Goal: Transaction & Acquisition: Register for event/course

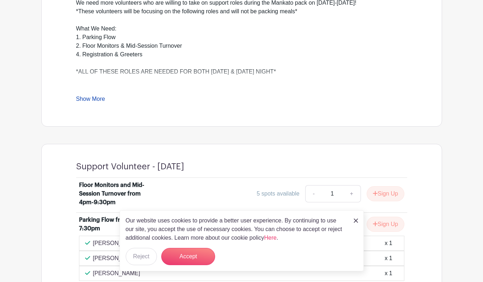
scroll to position [257, 0]
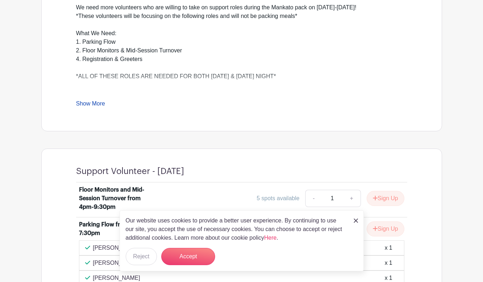
click at [356, 222] on img at bounding box center [356, 221] width 4 height 4
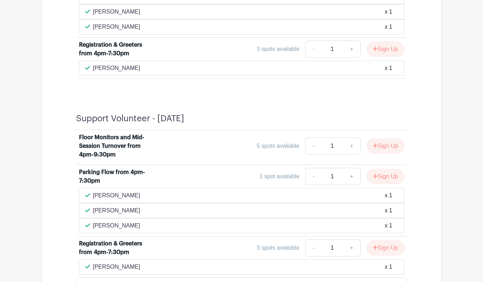
scroll to position [511, 0]
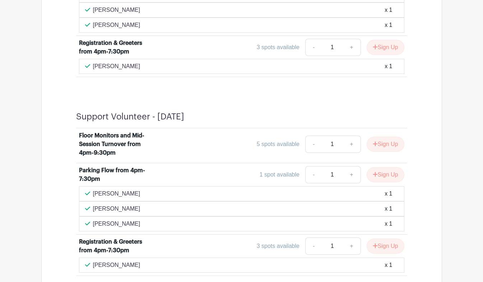
click at [424, 226] on div "Support Volunteer - [DATE] Floor Monitors and Mid-Session Turnover from 4pm-9:3…" at bounding box center [241, 95] width 401 height 399
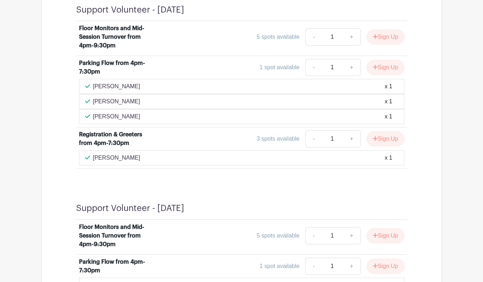
scroll to position [419, 0]
click at [386, 73] on button "Sign Up" at bounding box center [386, 67] width 38 height 15
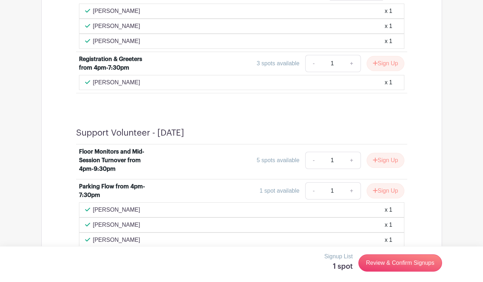
scroll to position [497, 0]
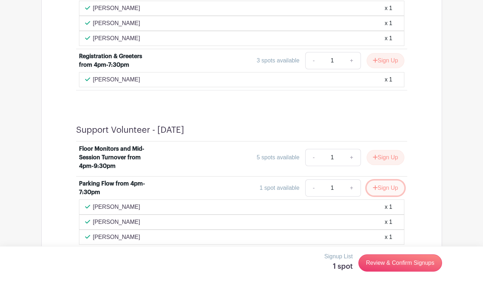
click at [393, 190] on button "Sign Up" at bounding box center [386, 188] width 38 height 15
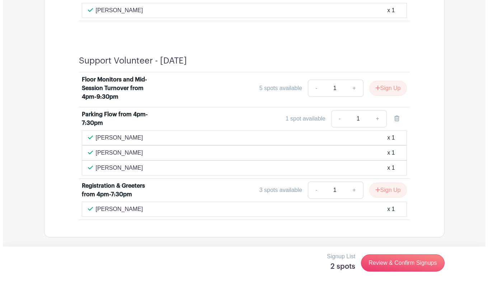
scroll to position [567, 0]
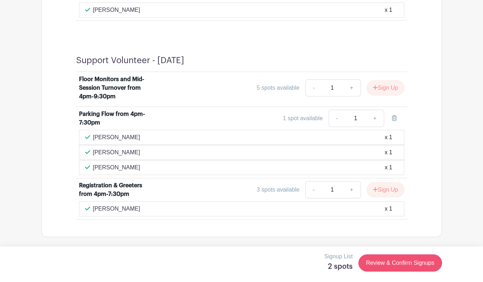
click at [421, 265] on link "Review & Confirm Signups" at bounding box center [399, 263] width 83 height 17
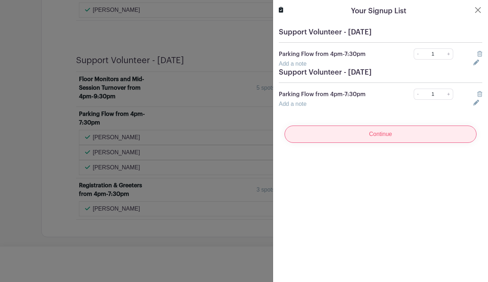
click at [400, 135] on input "Continue" at bounding box center [381, 134] width 192 height 17
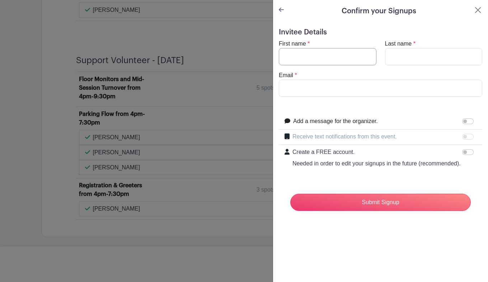
click at [342, 59] on input "First name" at bounding box center [328, 56] width 98 height 17
type input "[PERSON_NAME]"
click at [393, 92] on input "Email" at bounding box center [381, 88] width 204 height 17
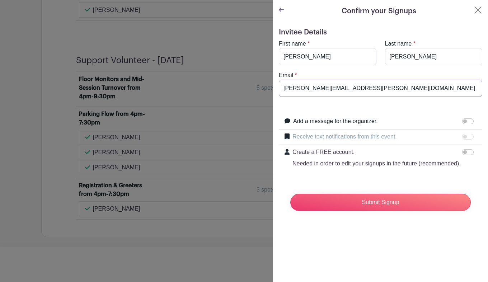
type input "[PERSON_NAME][EMAIL_ADDRESS][PERSON_NAME][DOMAIN_NAME]"
click at [391, 211] on input "Submit Signup" at bounding box center [380, 202] width 181 height 17
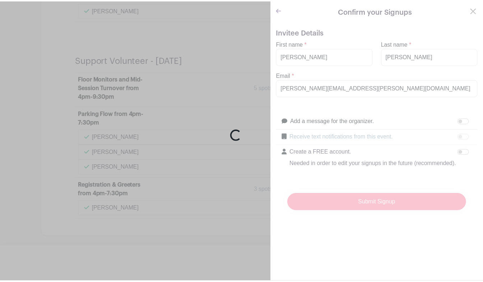
scroll to position [582, 0]
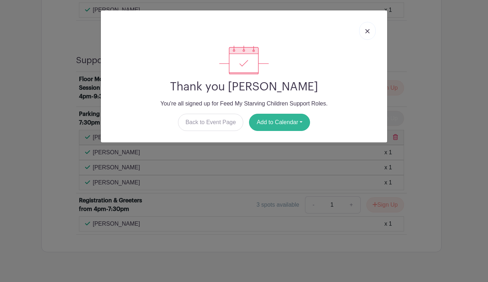
click at [295, 126] on button "Add to Calendar" at bounding box center [279, 122] width 61 height 17
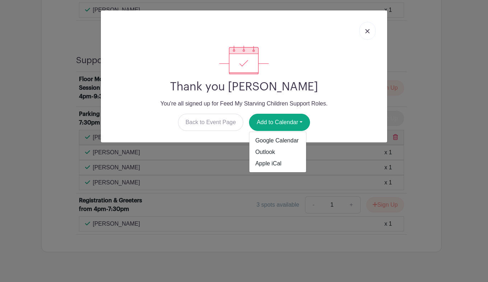
click at [366, 64] on div at bounding box center [244, 60] width 275 height 29
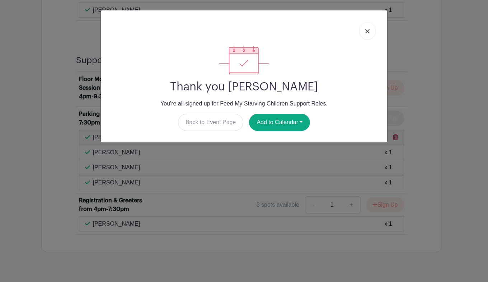
click at [369, 36] on link at bounding box center [367, 31] width 17 height 18
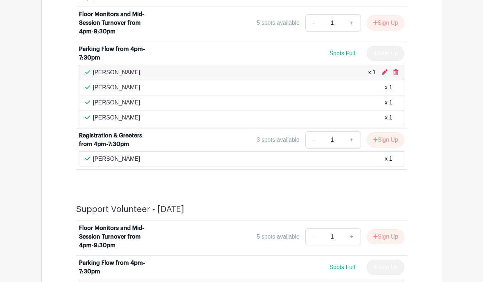
scroll to position [433, 0]
